Goal: Transaction & Acquisition: Purchase product/service

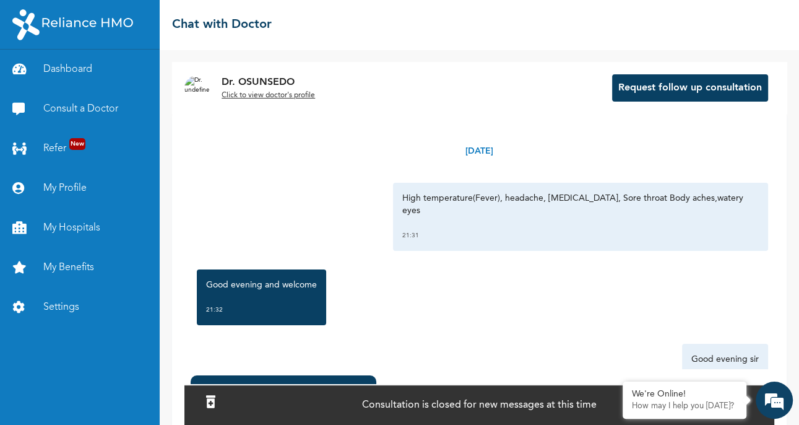
scroll to position [1397, 0]
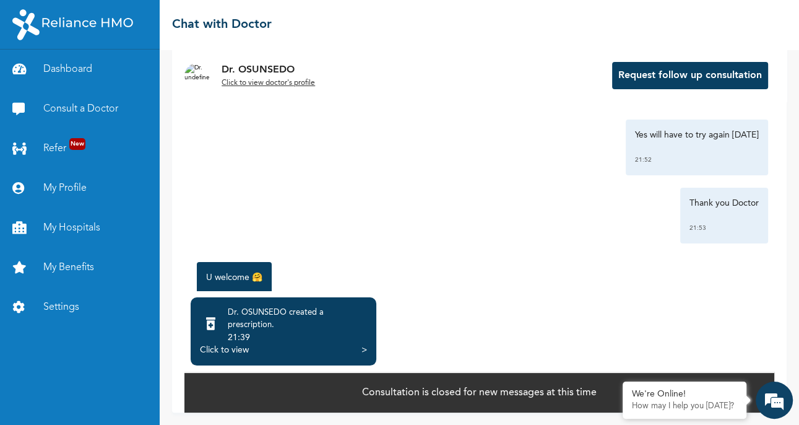
click at [235, 352] on div "Click to view" at bounding box center [224, 350] width 49 height 12
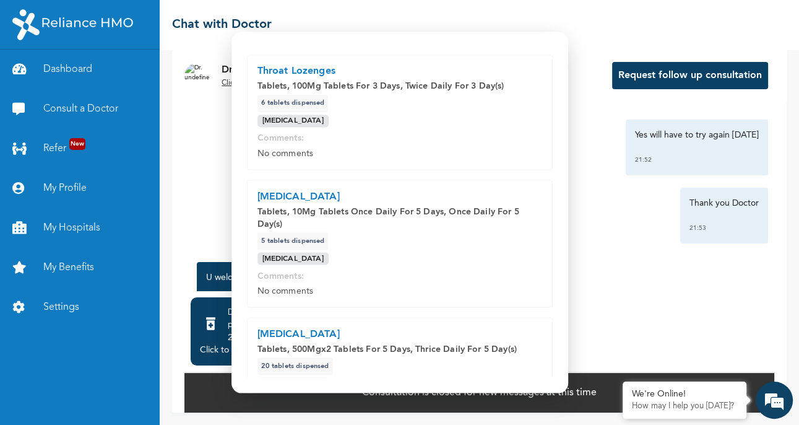
scroll to position [265, 0]
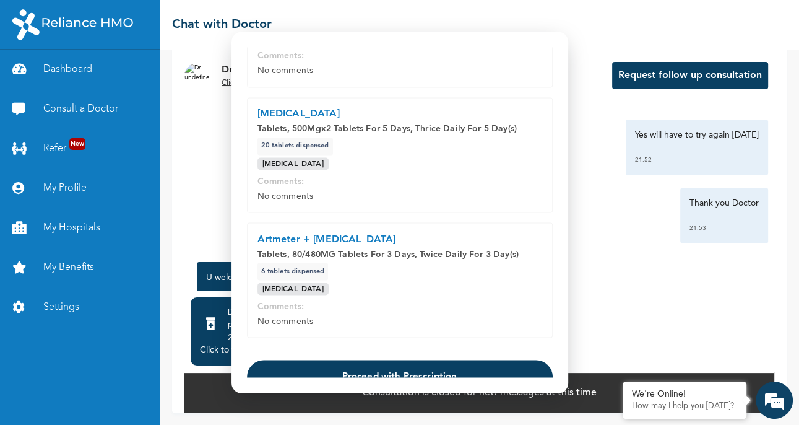
click at [433, 360] on button "Proceed with Prescription" at bounding box center [400, 376] width 306 height 33
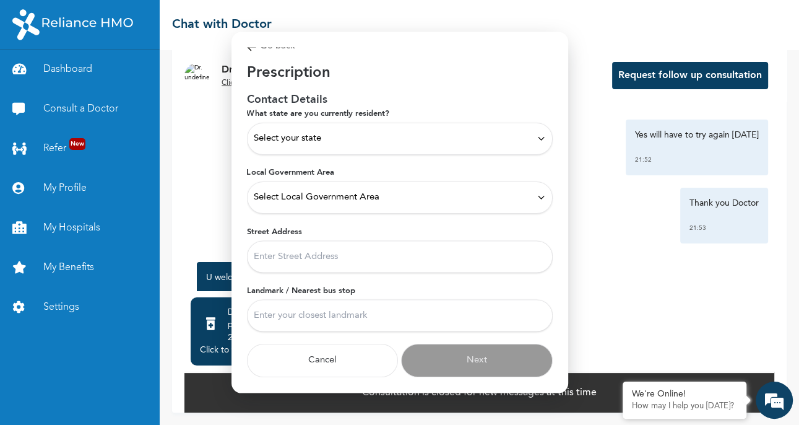
scroll to position [0, 0]
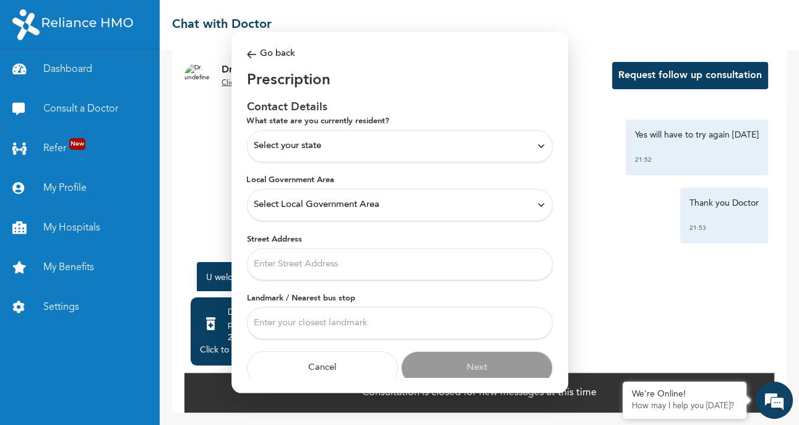
click at [404, 153] on div "Select your state" at bounding box center [400, 146] width 306 height 32
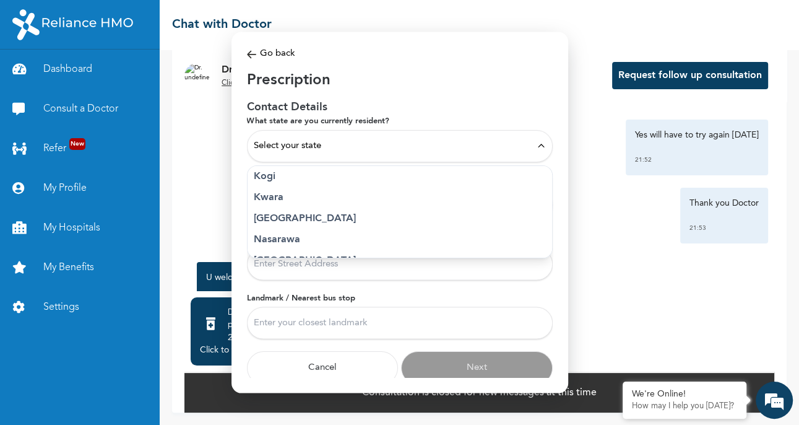
scroll to position [470, 0]
click at [313, 214] on p "[GEOGRAPHIC_DATA]" at bounding box center [400, 217] width 292 height 15
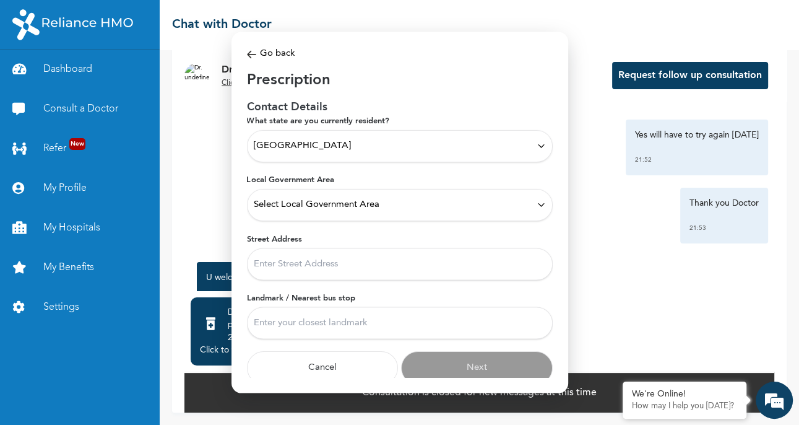
click at [537, 200] on icon at bounding box center [541, 204] width 9 height 9
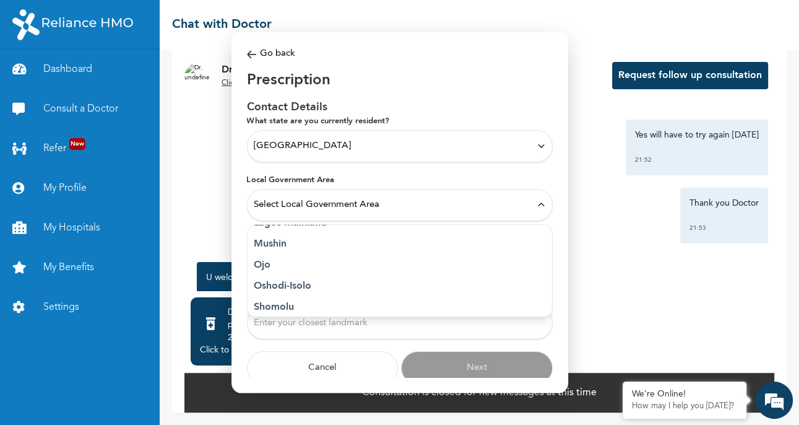
scroll to position [341, 0]
click at [332, 300] on p "Surulere" at bounding box center [400, 300] width 292 height 15
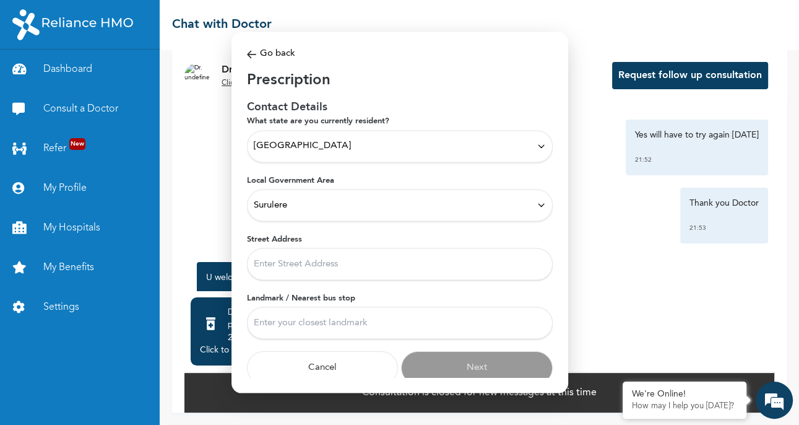
click at [505, 258] on input "Street Address" at bounding box center [400, 264] width 306 height 32
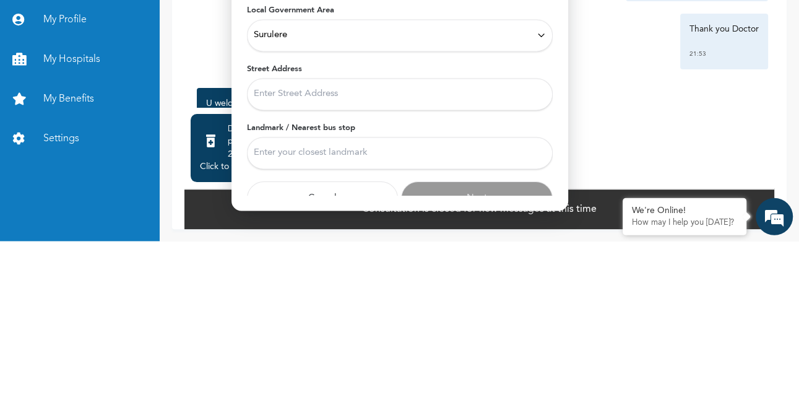
type input "33 Adekunle kuye aguda surulere"
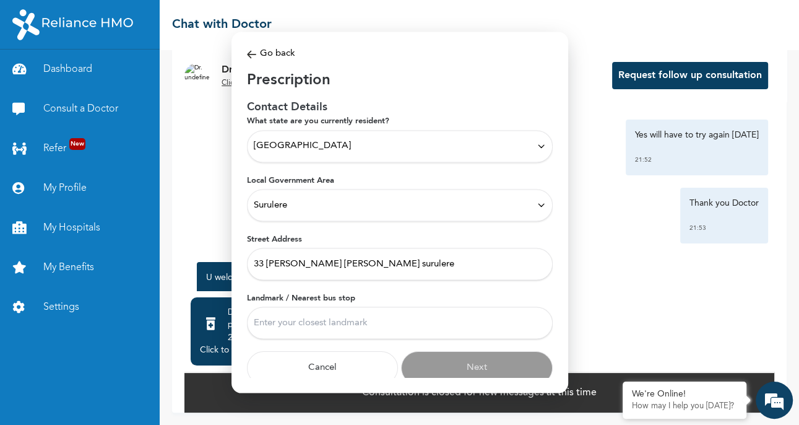
click at [375, 321] on input "Landmark / Nearest bus stop" at bounding box center [400, 322] width 306 height 32
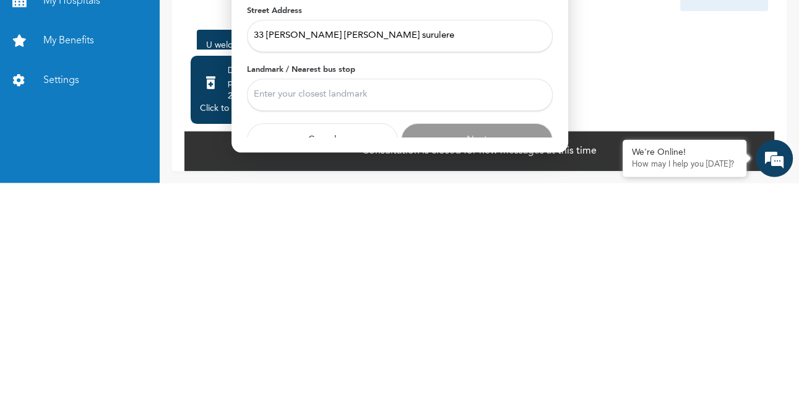
type input "Aguda"
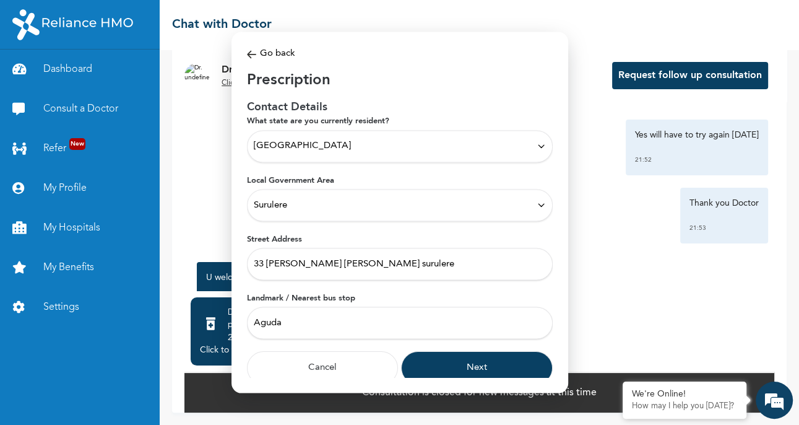
click at [485, 363] on button "Next" at bounding box center [477, 367] width 152 height 33
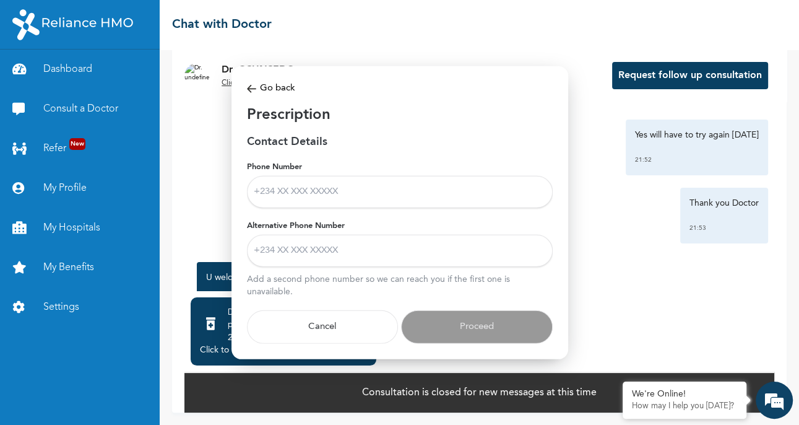
click at [373, 196] on input "Phone Number" at bounding box center [400, 191] width 306 height 32
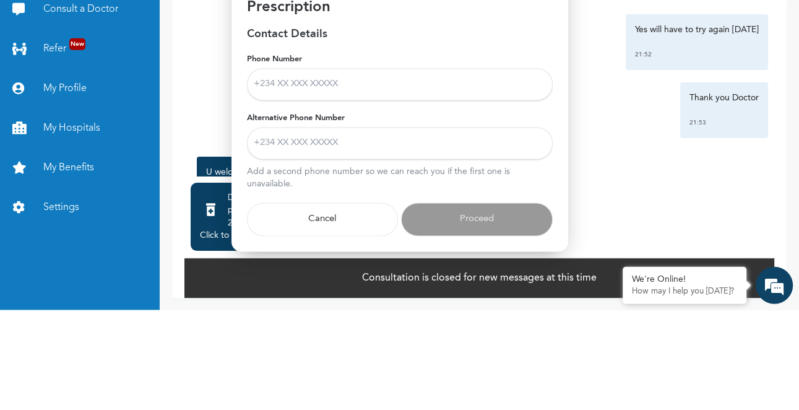
type input "09058964380"
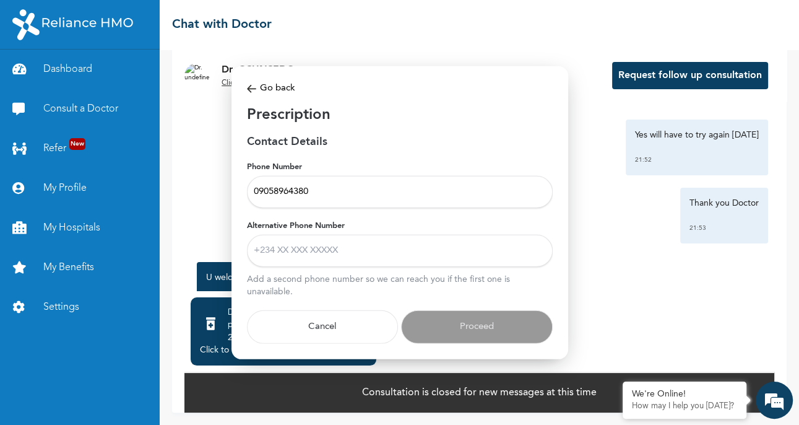
click at [427, 250] on input "Alternative Phone Number" at bounding box center [400, 250] width 306 height 32
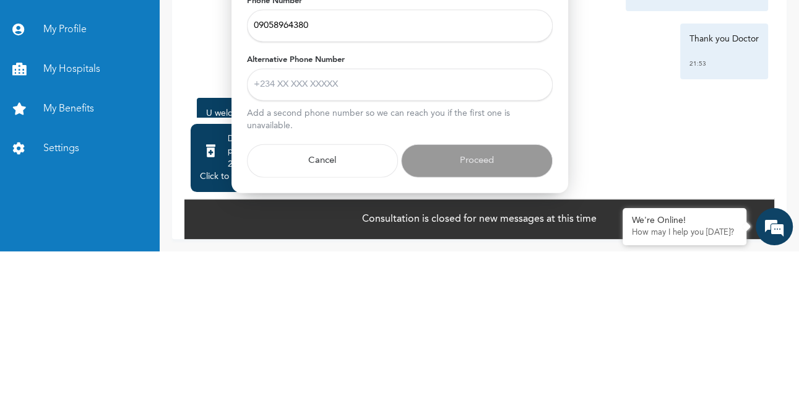
type input "08166199585"
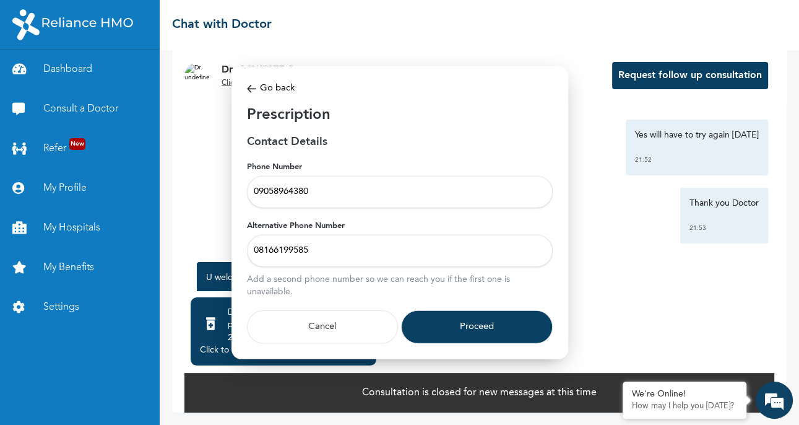
click at [493, 336] on button "Proceed" at bounding box center [477, 326] width 152 height 33
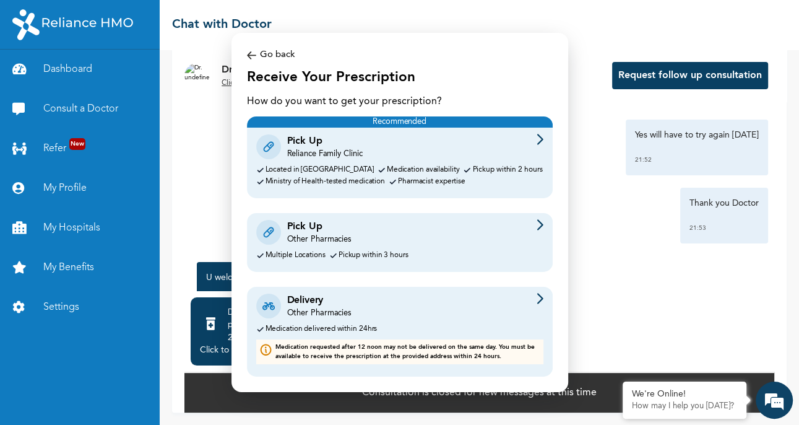
click at [395, 316] on div "Delivery Other Pharmacies" at bounding box center [399, 306] width 287 height 26
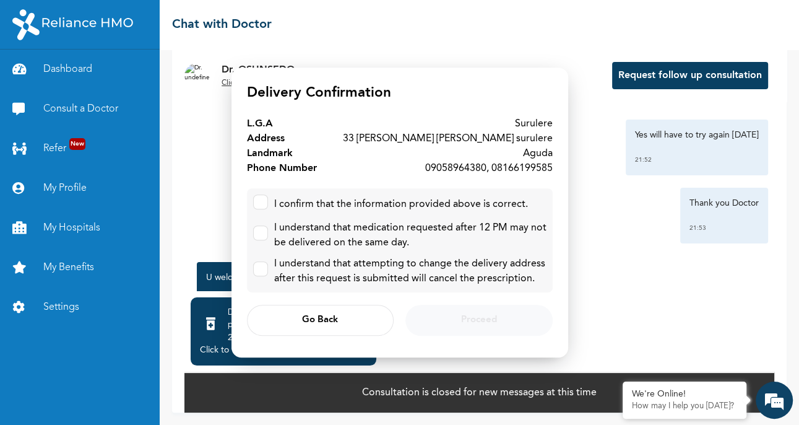
click at [258, 200] on input "checkbox" at bounding box center [258, 199] width 8 height 8
checkbox input "true"
click at [258, 232] on input "checkbox" at bounding box center [258, 230] width 8 height 8
checkbox input "true"
click at [258, 267] on input "checkbox" at bounding box center [258, 266] width 8 height 8
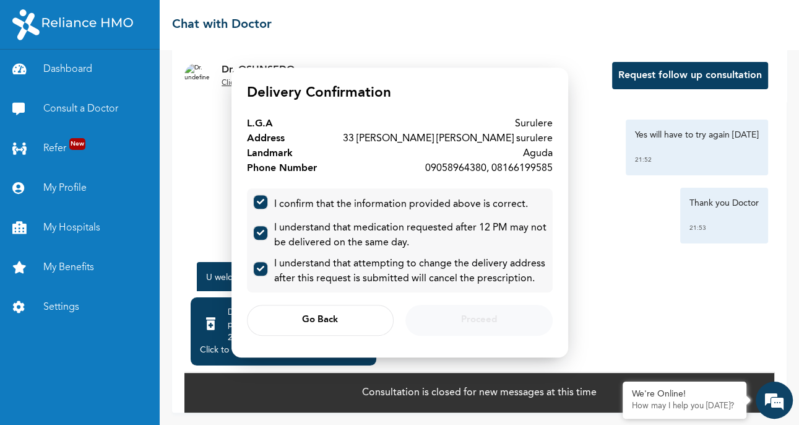
checkbox input "true"
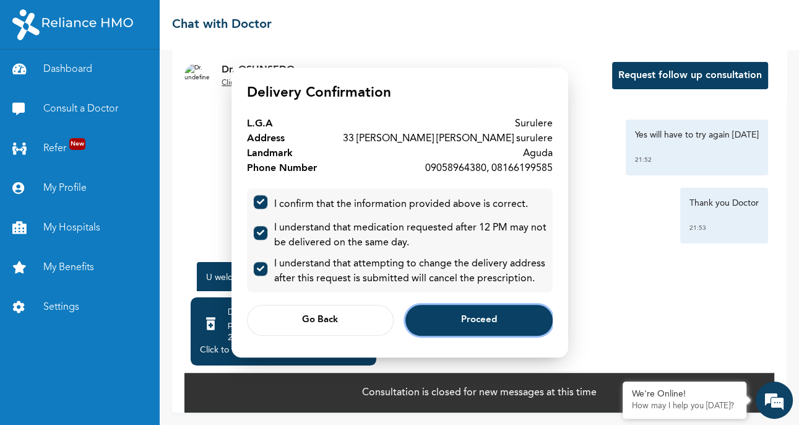
click at [506, 324] on button "Proceed" at bounding box center [478, 320] width 147 height 31
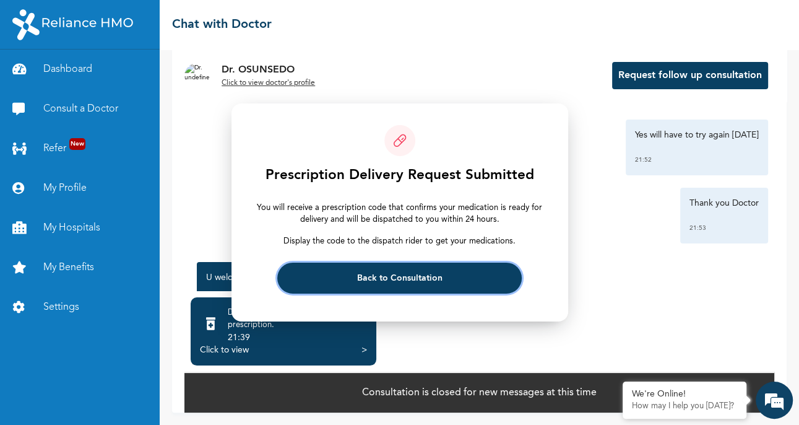
click at [427, 274] on span "Back to Consultation" at bounding box center [399, 278] width 85 height 8
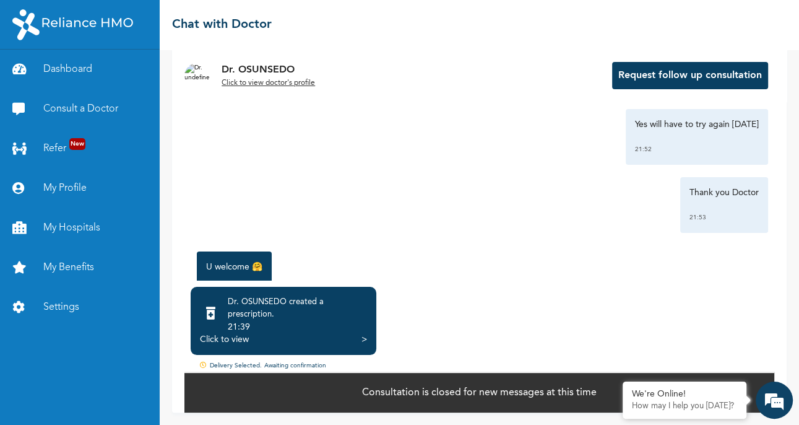
click at [89, 74] on link "Dashboard" at bounding box center [80, 70] width 160 height 40
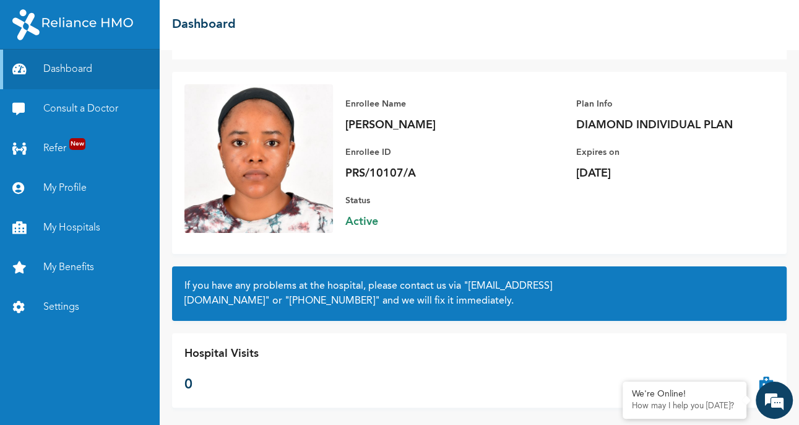
scroll to position [63, 0]
